Goal: Use online tool/utility: Utilize a website feature to perform a specific function

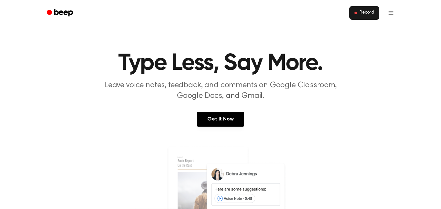
click at [357, 13] on span at bounding box center [356, 13] width 3 height 3
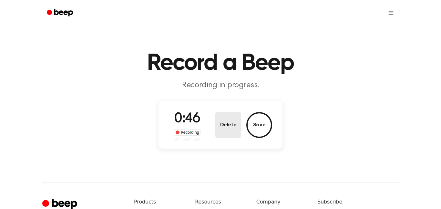
click at [229, 124] on button "Delete" at bounding box center [228, 125] width 26 height 26
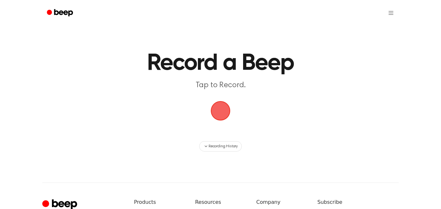
click at [215, 115] on span "button" at bounding box center [221, 111] width 18 height 18
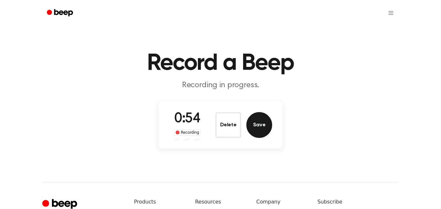
click at [257, 123] on button "Save" at bounding box center [259, 125] width 26 height 26
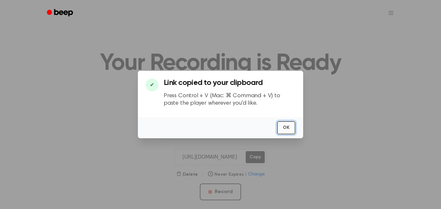
click at [284, 130] on button "OK" at bounding box center [286, 127] width 18 height 13
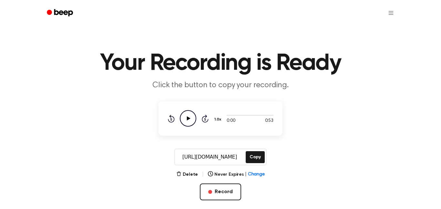
click at [188, 120] on icon "Play Audio" at bounding box center [188, 118] width 16 height 16
click at [186, 121] on icon "Pause Audio" at bounding box center [188, 118] width 16 height 16
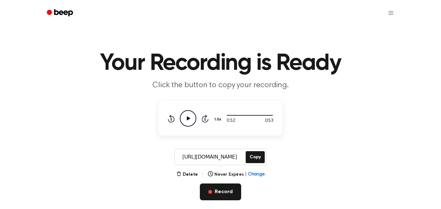
click at [216, 191] on button "Record" at bounding box center [220, 191] width 41 height 17
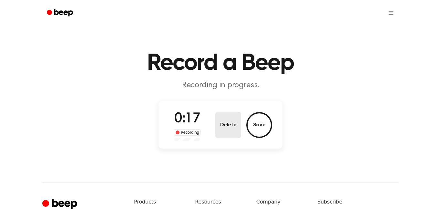
click at [234, 129] on button "Delete" at bounding box center [228, 125] width 26 height 26
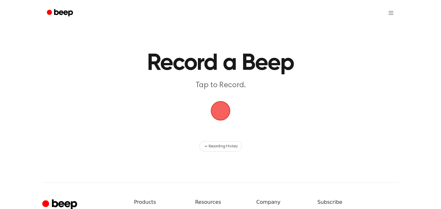
click at [222, 112] on span "button" at bounding box center [221, 111] width 18 height 18
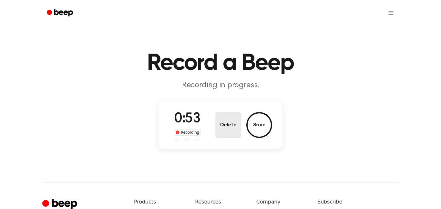
click at [232, 126] on button "Delete" at bounding box center [228, 125] width 26 height 26
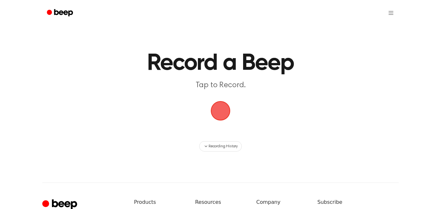
click at [218, 111] on span "button" at bounding box center [221, 111] width 18 height 18
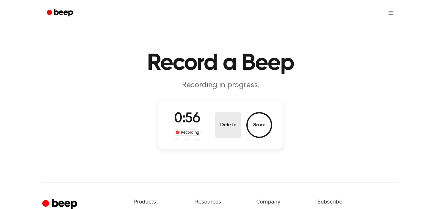
click at [230, 127] on button "Delete" at bounding box center [228, 125] width 26 height 26
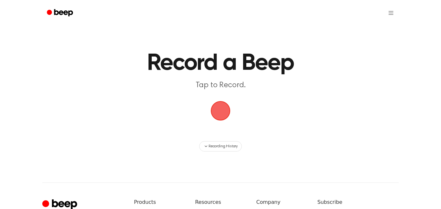
click at [215, 116] on span "button" at bounding box center [221, 111] width 18 height 18
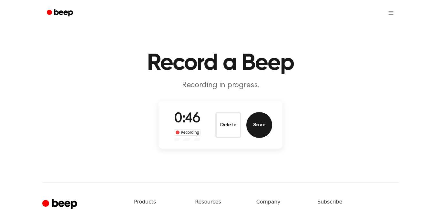
click at [260, 125] on button "Save" at bounding box center [259, 125] width 26 height 26
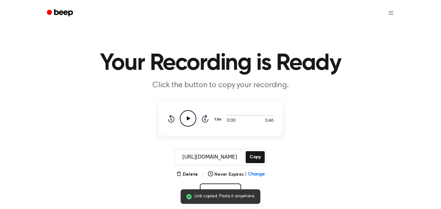
click at [195, 124] on icon "Play Audio" at bounding box center [188, 118] width 16 height 16
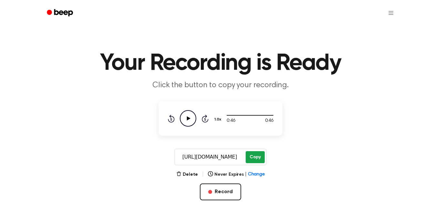
click at [255, 161] on button "Copy" at bounding box center [255, 157] width 19 height 12
